Goal: Task Accomplishment & Management: Manage account settings

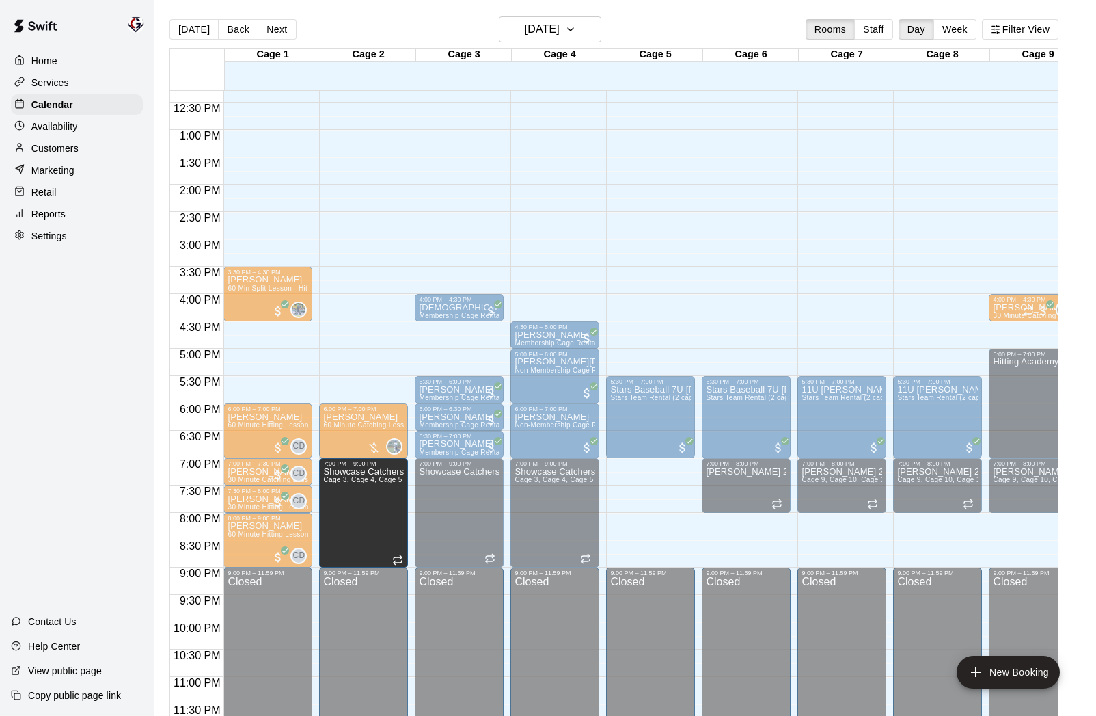
drag, startPoint x: 645, startPoint y: 513, endPoint x: 401, endPoint y: 515, distance: 244.0
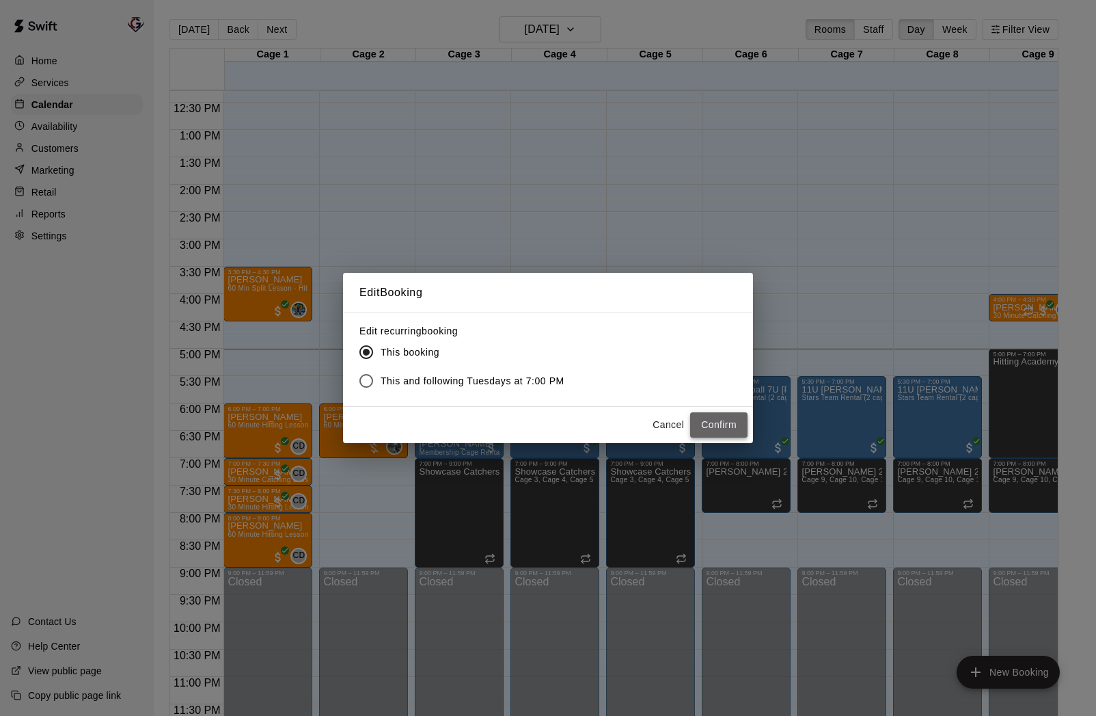
click at [709, 429] on button "Confirm" at bounding box center [718, 424] width 57 height 25
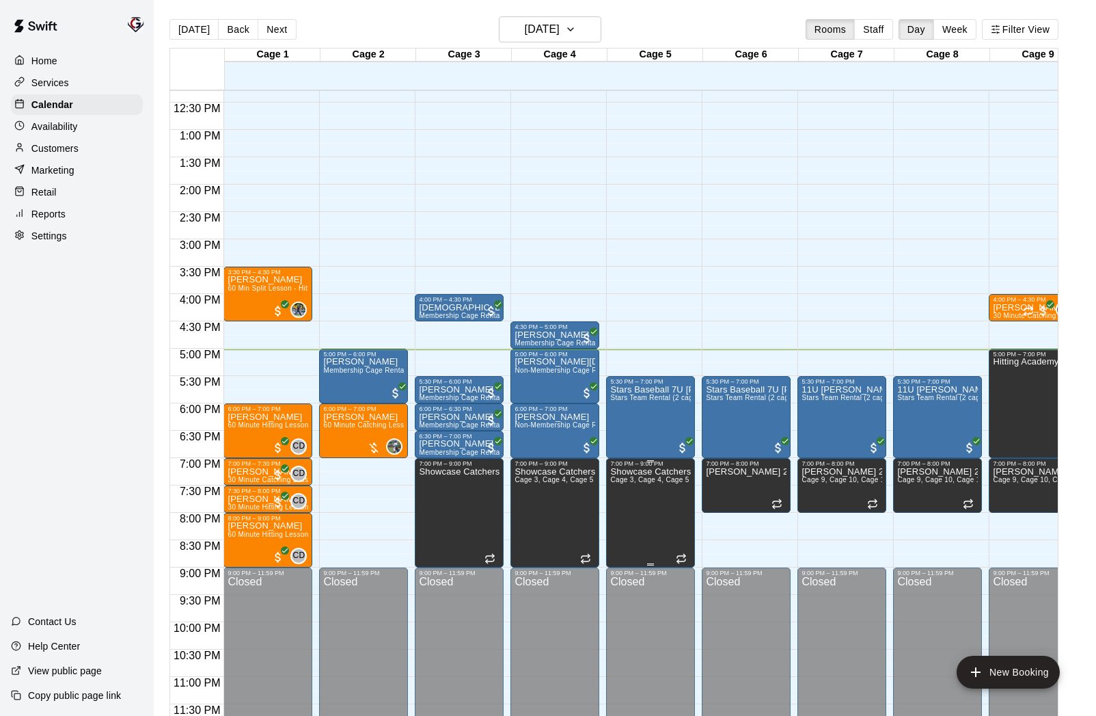
scroll to position [0, 1]
click at [434, 482] on icon "edit" at bounding box center [432, 481] width 16 height 16
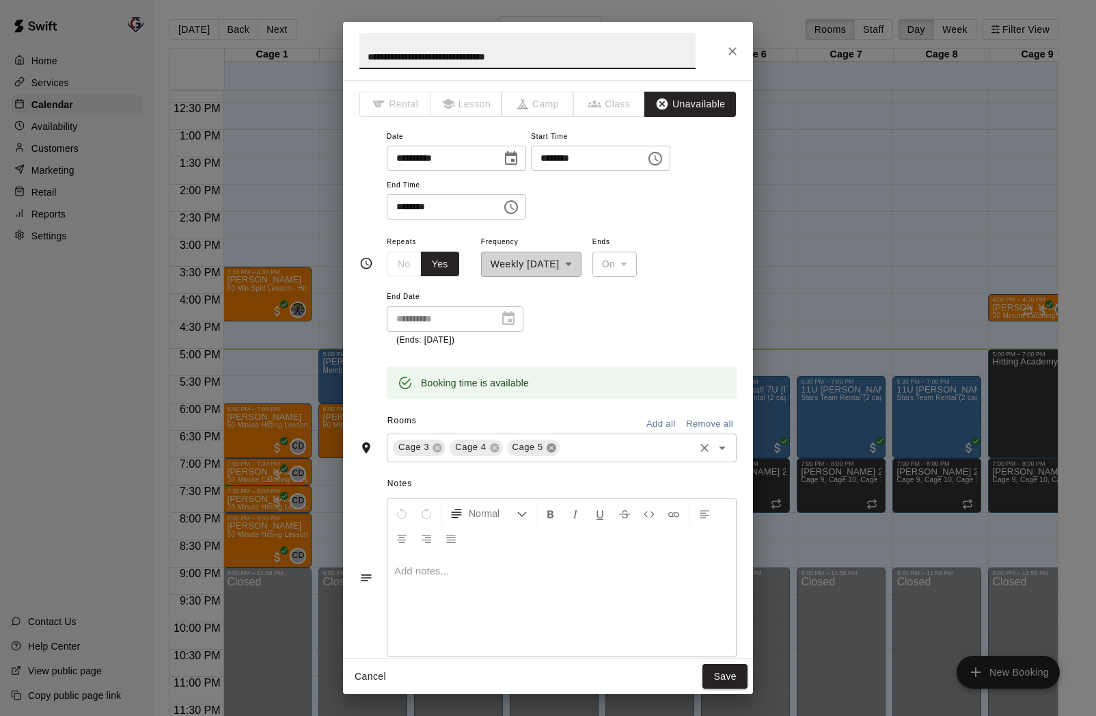
click at [550, 448] on icon at bounding box center [551, 447] width 11 height 11
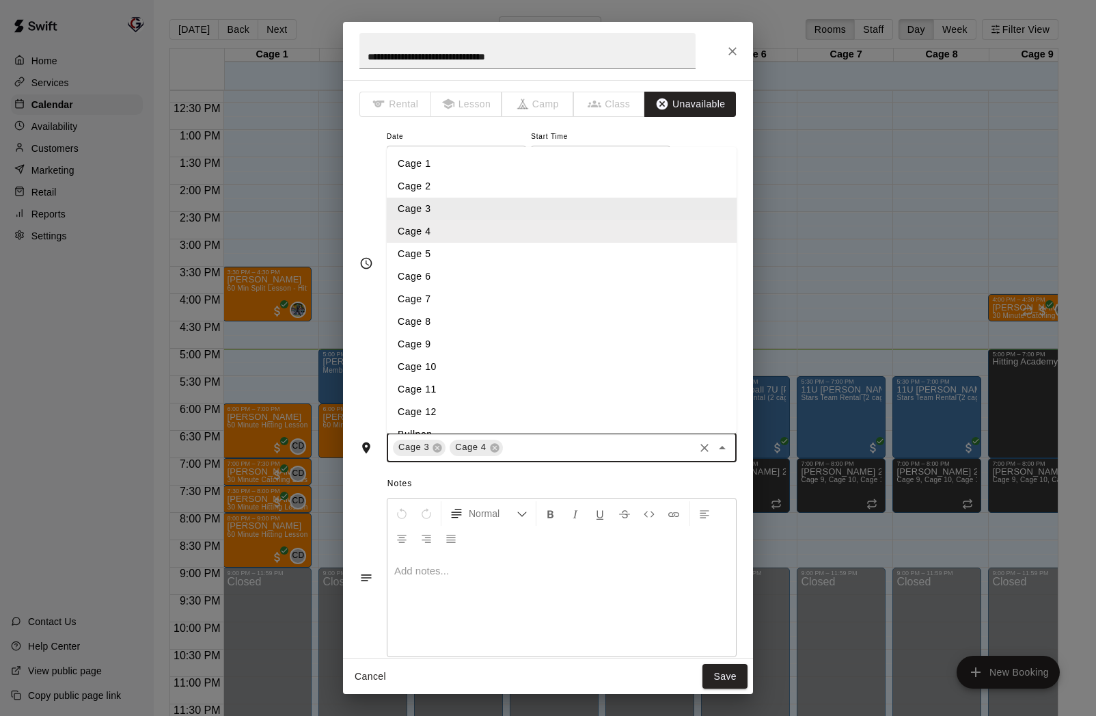
click at [551, 444] on input "text" at bounding box center [598, 447] width 187 height 17
click at [438, 183] on li "Cage 2" at bounding box center [562, 186] width 350 height 23
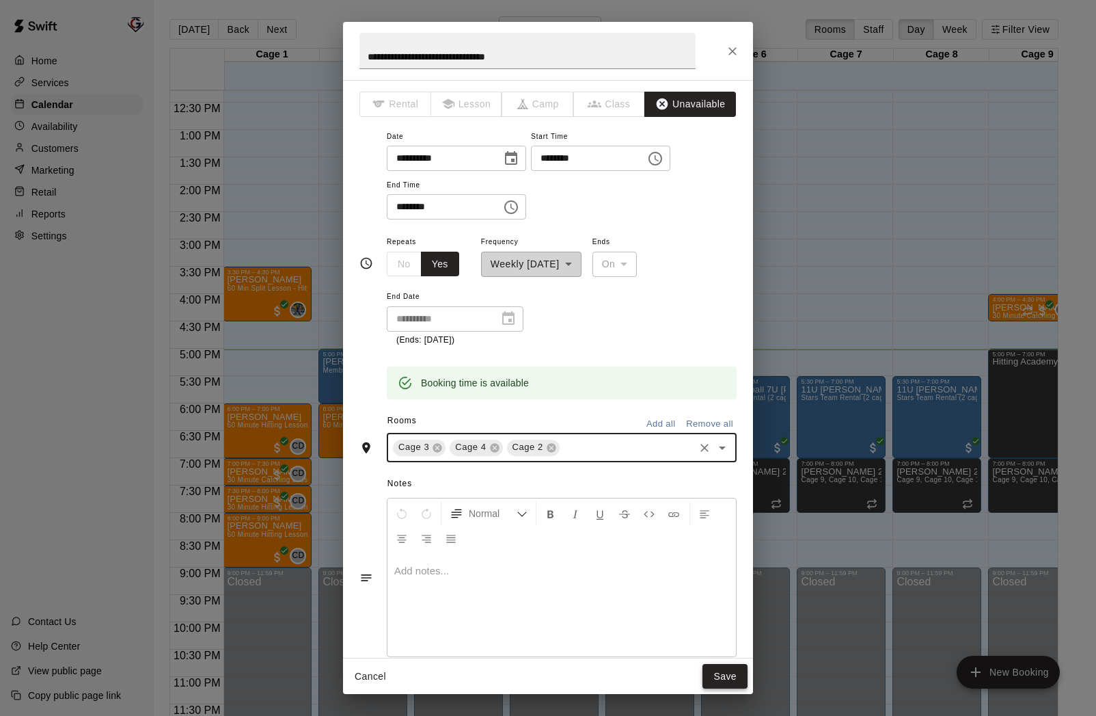
click at [714, 673] on button "Save" at bounding box center [725, 676] width 45 height 25
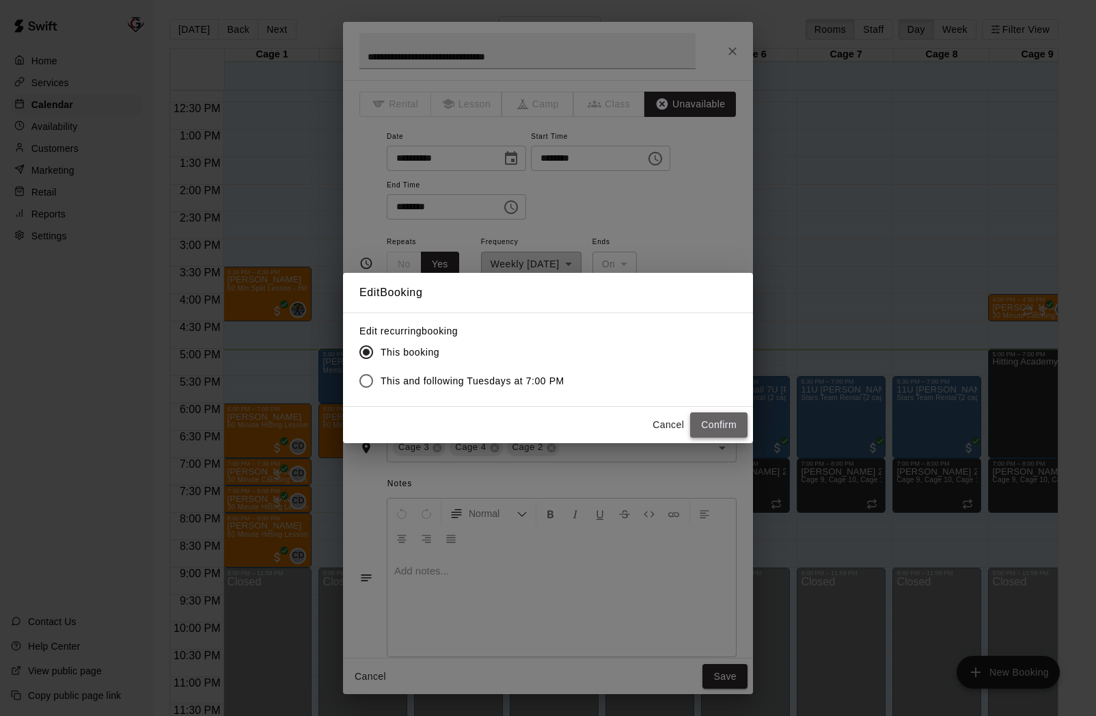
click at [723, 425] on button "Confirm" at bounding box center [718, 424] width 57 height 25
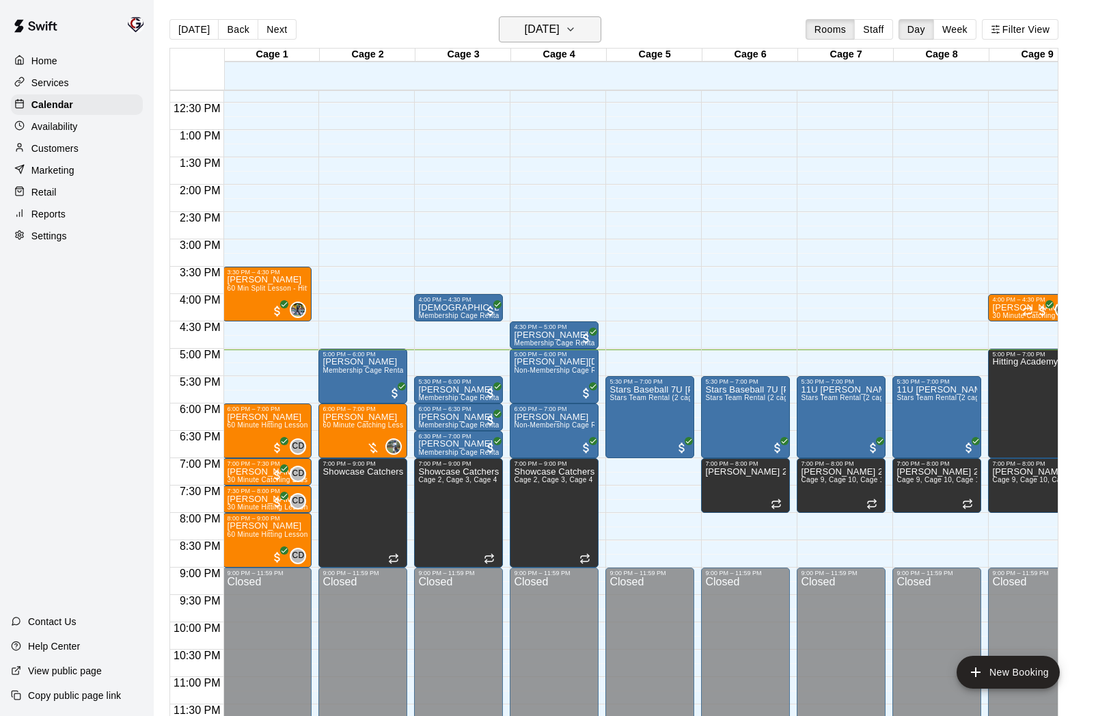
click at [560, 23] on h6 "[DATE]" at bounding box center [542, 29] width 35 height 19
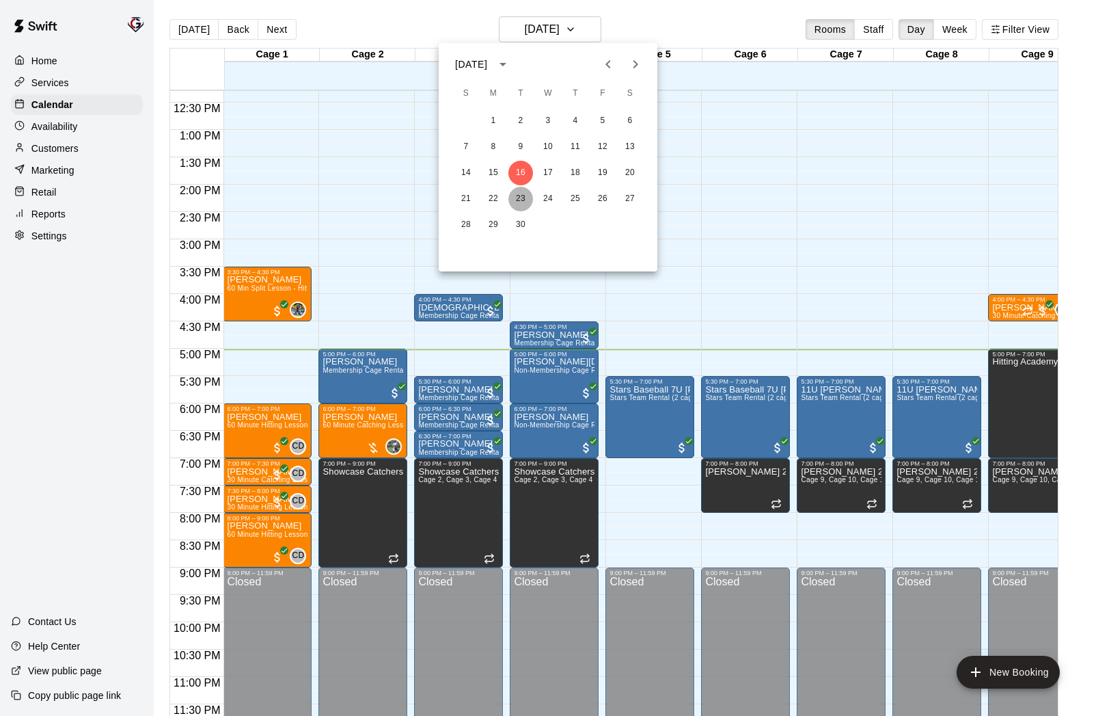
click at [521, 196] on button "23" at bounding box center [521, 199] width 25 height 25
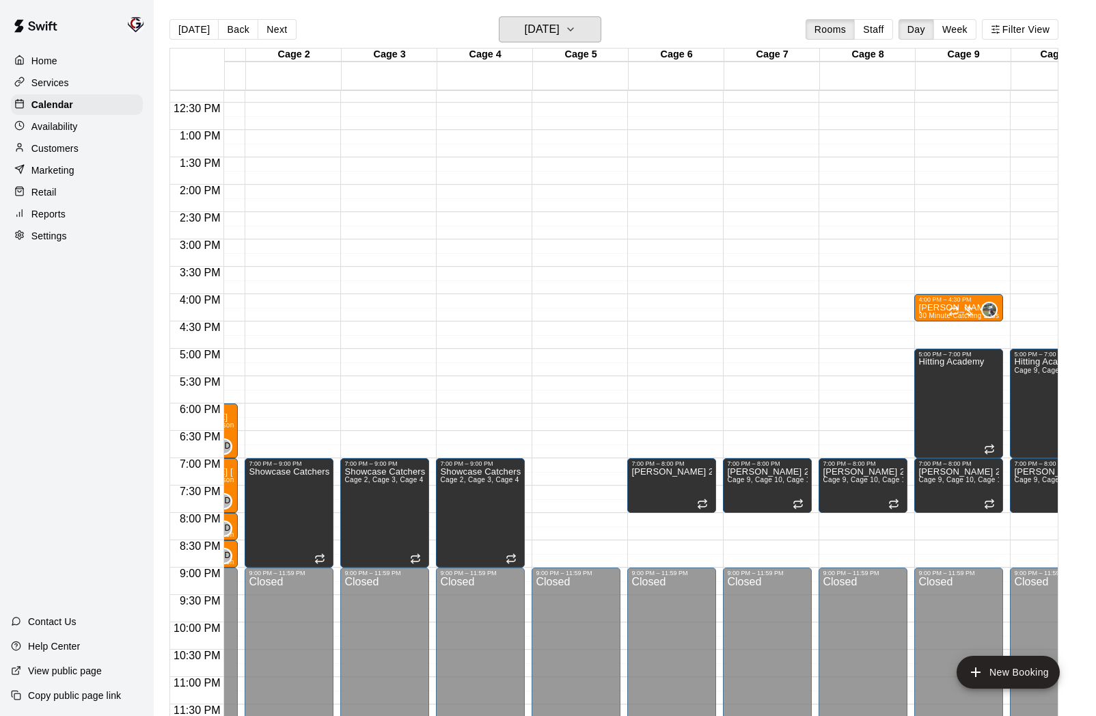
scroll to position [0, 2]
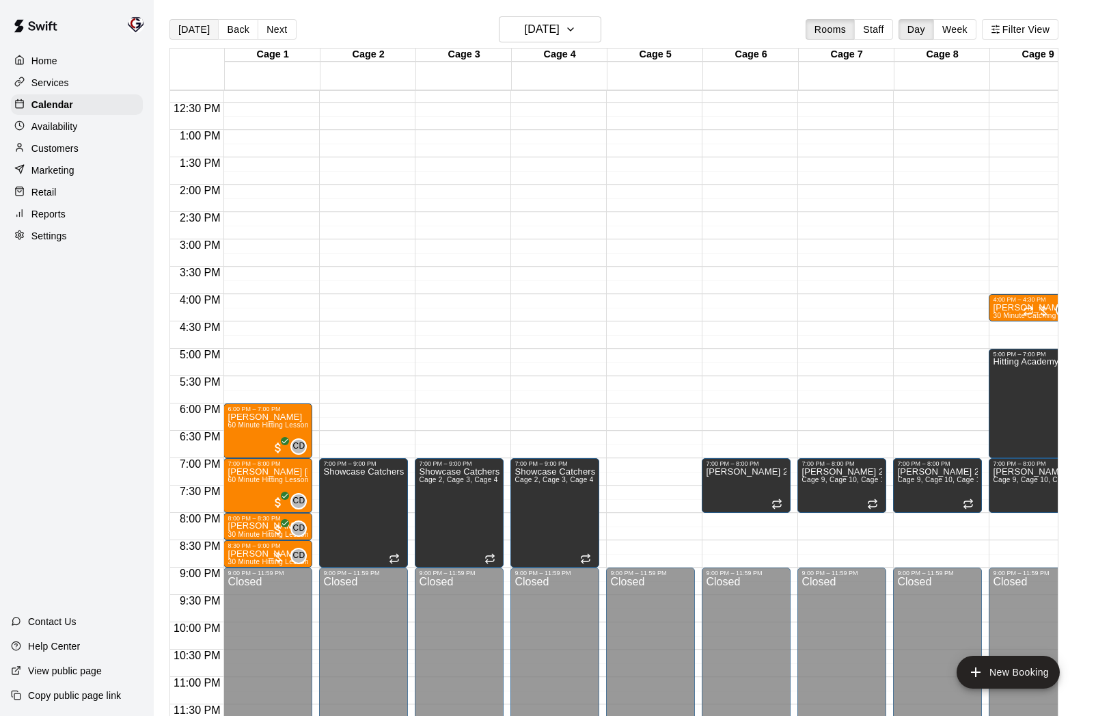
click at [191, 33] on button "[DATE]" at bounding box center [194, 29] width 49 height 21
